Goal: Navigation & Orientation: Find specific page/section

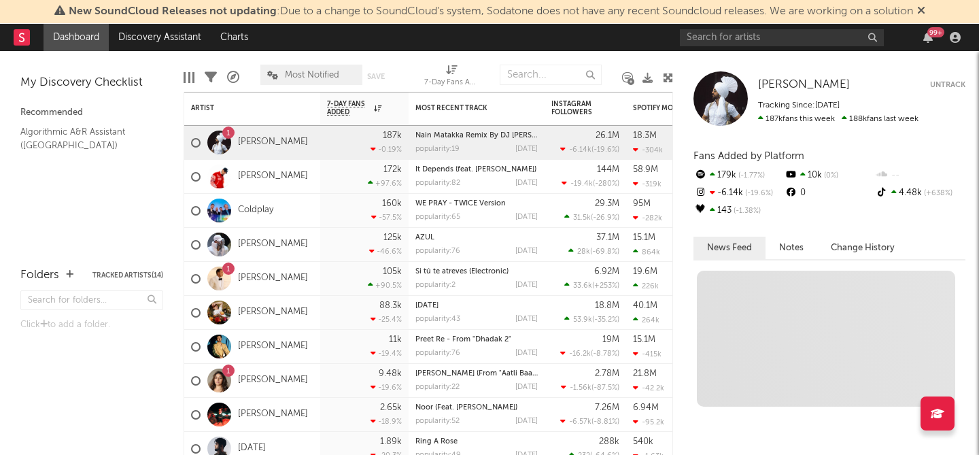
click at [926, 6] on icon at bounding box center [922, 10] width 8 height 11
